Goal: Transaction & Acquisition: Purchase product/service

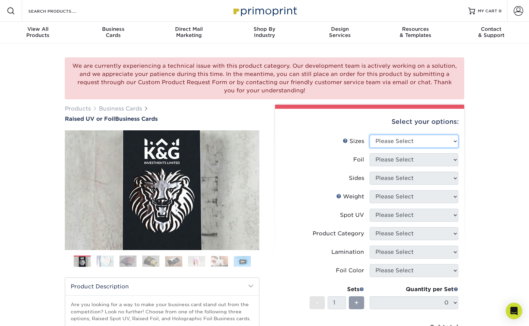
click at [401, 143] on select "Please Select 2" x 3.5" - Standard" at bounding box center [414, 141] width 89 height 13
select select "2.00x3.50"
click at [370, 135] on select "Please Select 2" x 3.5" - Standard" at bounding box center [414, 141] width 89 height 13
click at [404, 162] on select "Please Select" at bounding box center [414, 159] width 89 height 13
select select "1"
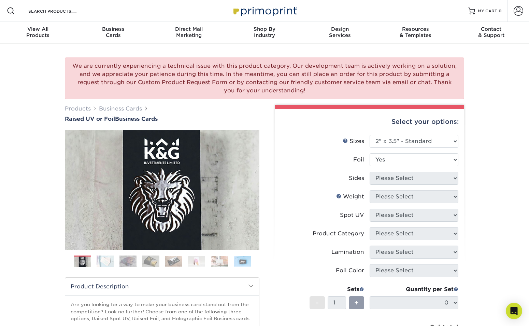
click at [370, 153] on select "Please Select No Yes" at bounding box center [414, 159] width 89 height 13
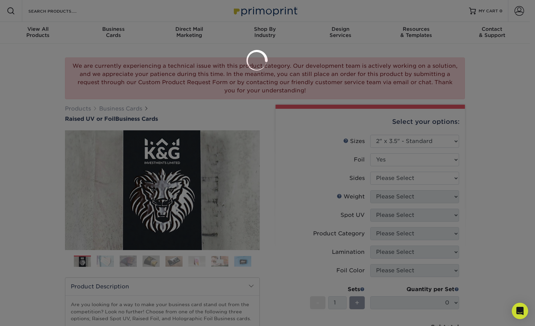
click at [408, 177] on div at bounding box center [267, 163] width 535 height 326
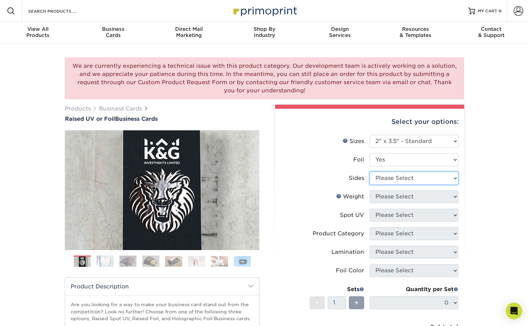
click at [408, 177] on select "Please Select Print Both Sides - Foil Both Sides Print Both Sides - Foil Front …" at bounding box center [414, 177] width 89 height 13
select select "e9e9dfb3-fba1-4d60-972c-fd9ca5904d33"
click at [370, 171] on select "Please Select Print Both Sides - Foil Both Sides Print Both Sides - Foil Front …" at bounding box center [414, 177] width 89 height 13
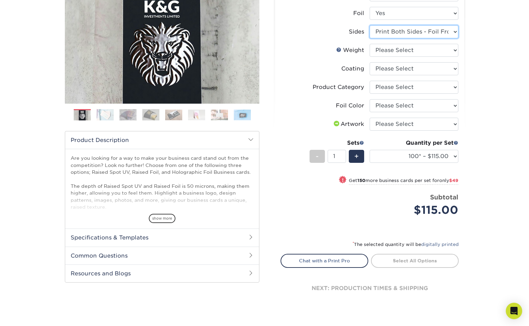
scroll to position [142, 0]
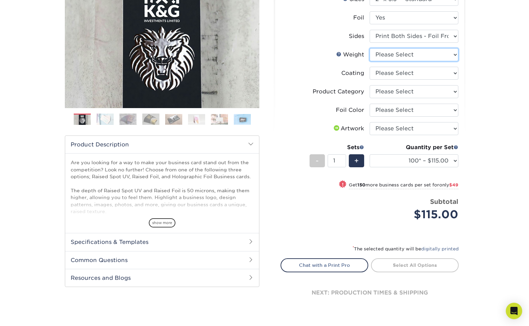
click at [392, 50] on select "Please Select 16PT" at bounding box center [414, 54] width 89 height 13
select select "16PT"
click at [370, 48] on select "Please Select 16PT" at bounding box center [414, 54] width 89 height 13
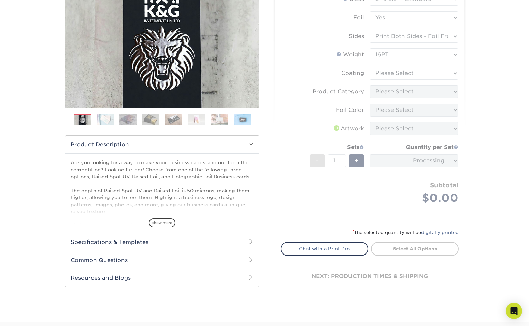
click at [403, 71] on form "Sizes Help Sizes Please Select 2" x 3.5" - Standard Foil Please Select" at bounding box center [370, 106] width 178 height 227
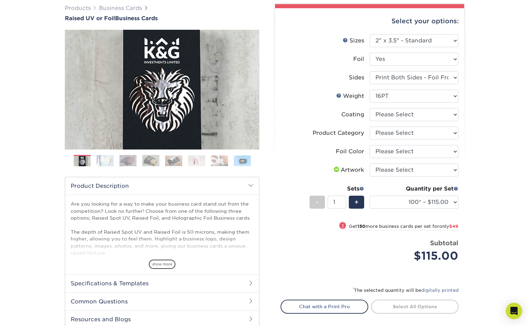
scroll to position [96, 0]
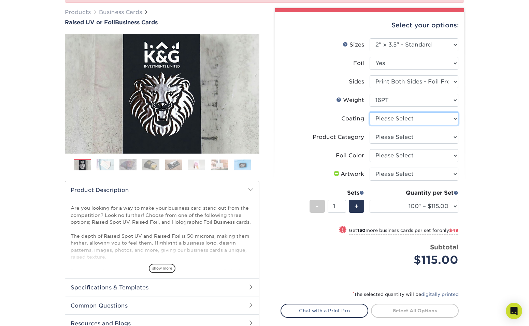
click at [408, 120] on select at bounding box center [414, 118] width 89 height 13
select select "3e7618de-abca-4bda-9f97-8b9129e913d8"
click at [370, 112] on select at bounding box center [414, 118] width 89 height 13
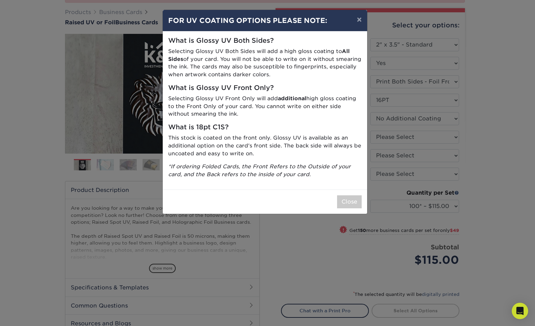
click at [188, 138] on p "This stock is coated on the front only. Glossy UV is available as an additional…" at bounding box center [264, 145] width 193 height 23
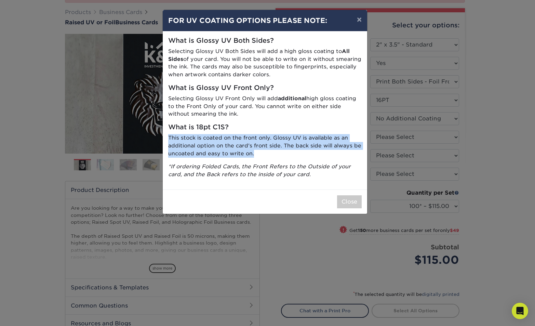
click at [188, 138] on p "This stock is coated on the front only. Glossy UV is available as an additional…" at bounding box center [264, 145] width 193 height 23
click at [266, 147] on p "This stock is coated on the front only. Glossy UV is available as an additional…" at bounding box center [264, 145] width 193 height 23
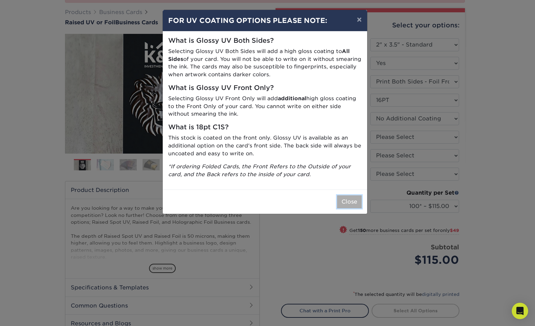
click at [350, 204] on button "Close" at bounding box center [349, 201] width 25 height 13
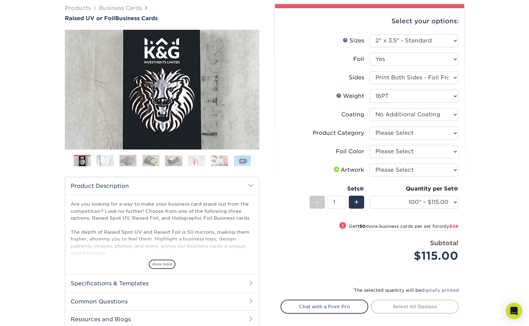
scroll to position [109, 0]
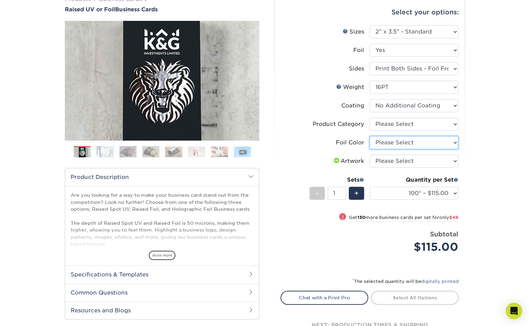
click at [403, 146] on select "Please Select Silver Foil Gold Foil Holographic Foil" at bounding box center [414, 142] width 89 height 13
